Goal: Task Accomplishment & Management: Manage account settings

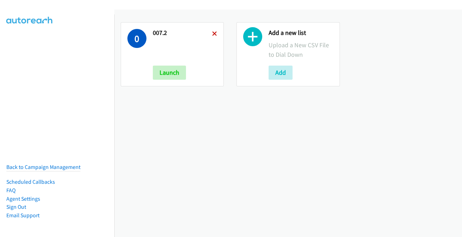
click at [215, 32] on icon at bounding box center [214, 34] width 5 height 5
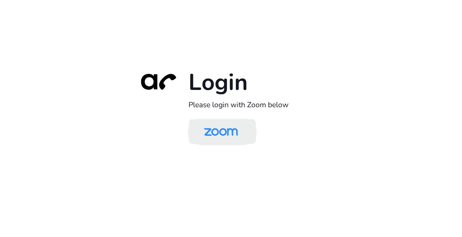
click at [209, 142] on img at bounding box center [221, 132] width 49 height 23
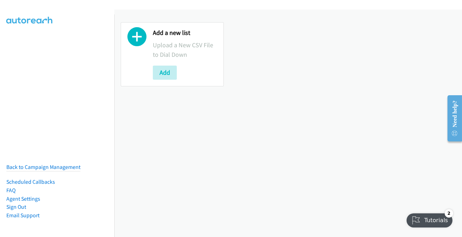
drag, startPoint x: 147, startPoint y: 17, endPoint x: 293, endPoint y: 142, distance: 192.3
click at [294, 142] on div "Add a new list Upload a New CSV File to Dial Down Add" at bounding box center [288, 124] width 348 height 228
